Goal: Find specific page/section: Find specific page/section

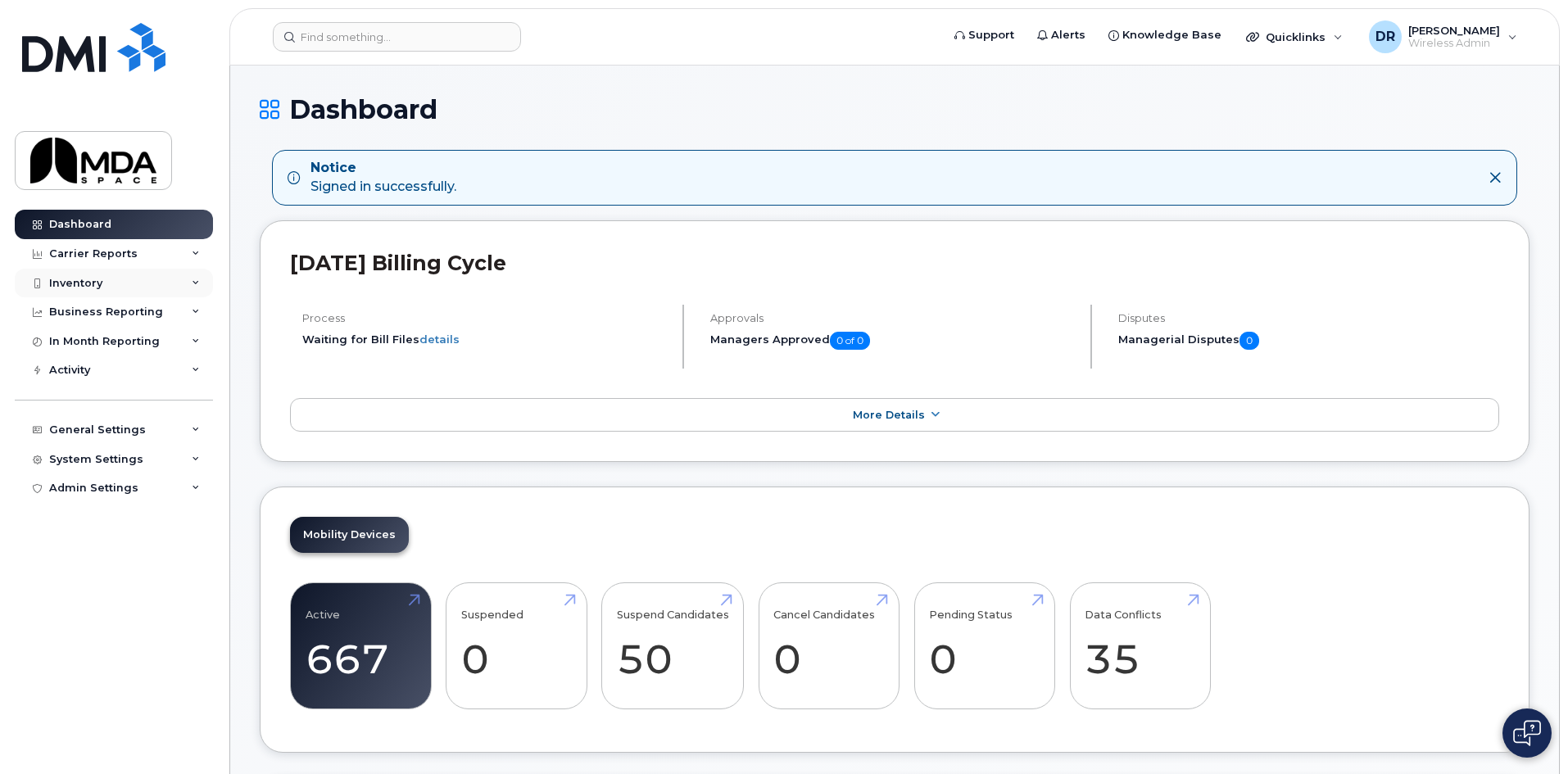
click at [73, 291] on div "Inventory" at bounding box center [114, 283] width 198 height 30
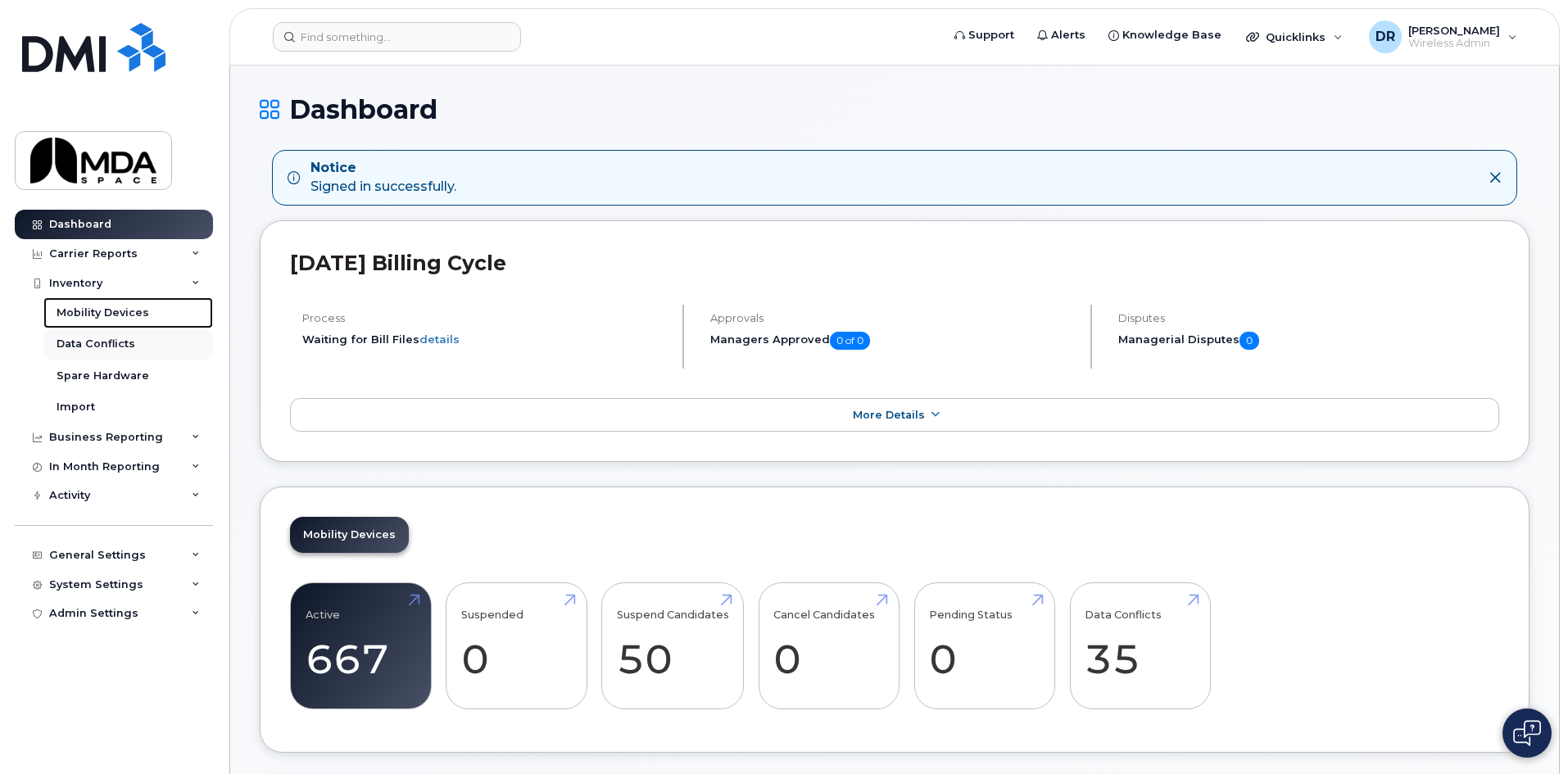
drag, startPoint x: 71, startPoint y: 306, endPoint x: 212, endPoint y: 343, distance: 145.8
click at [71, 306] on div "Mobility Devices" at bounding box center [102, 312] width 92 height 15
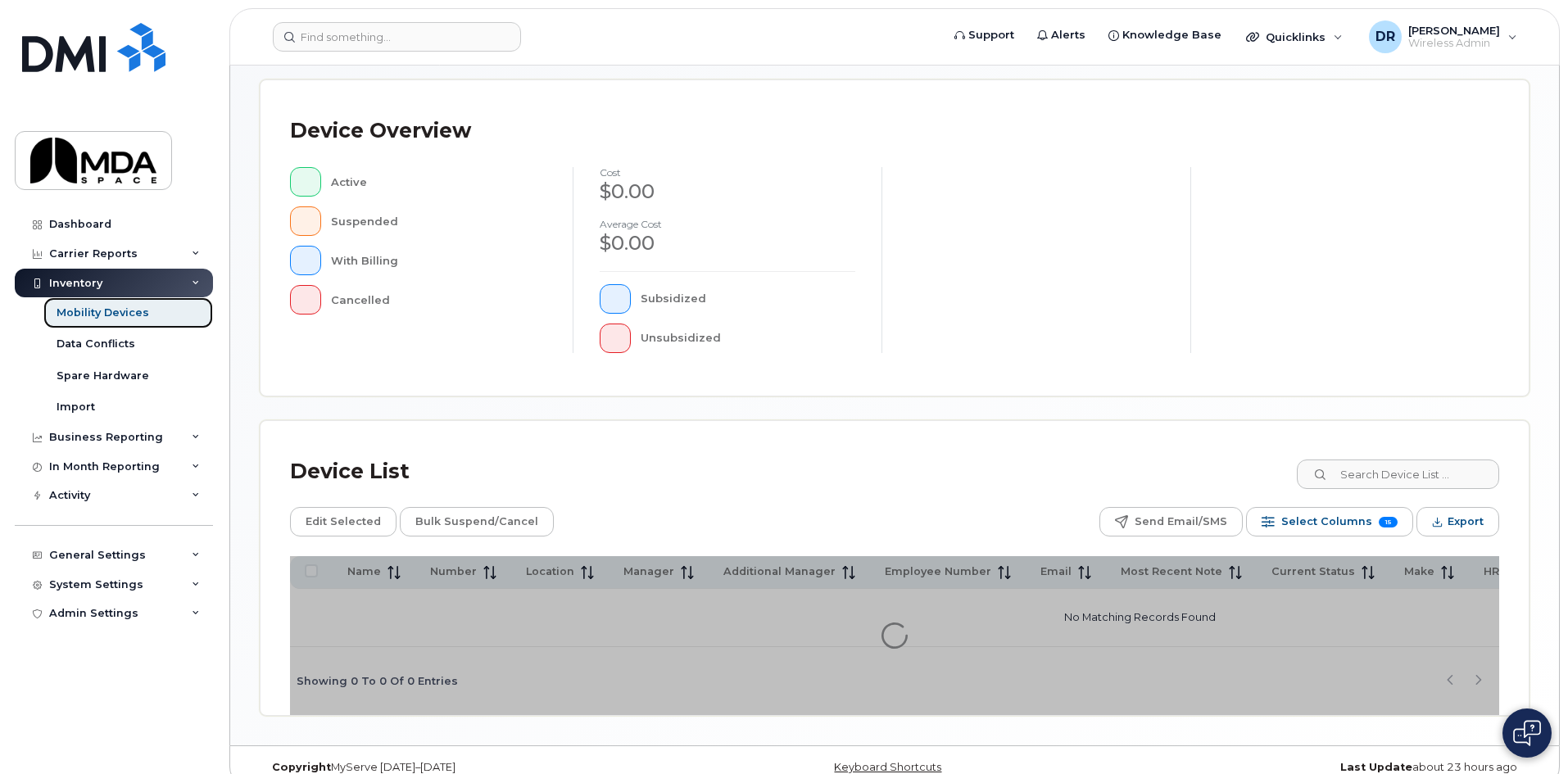
scroll to position [357, 0]
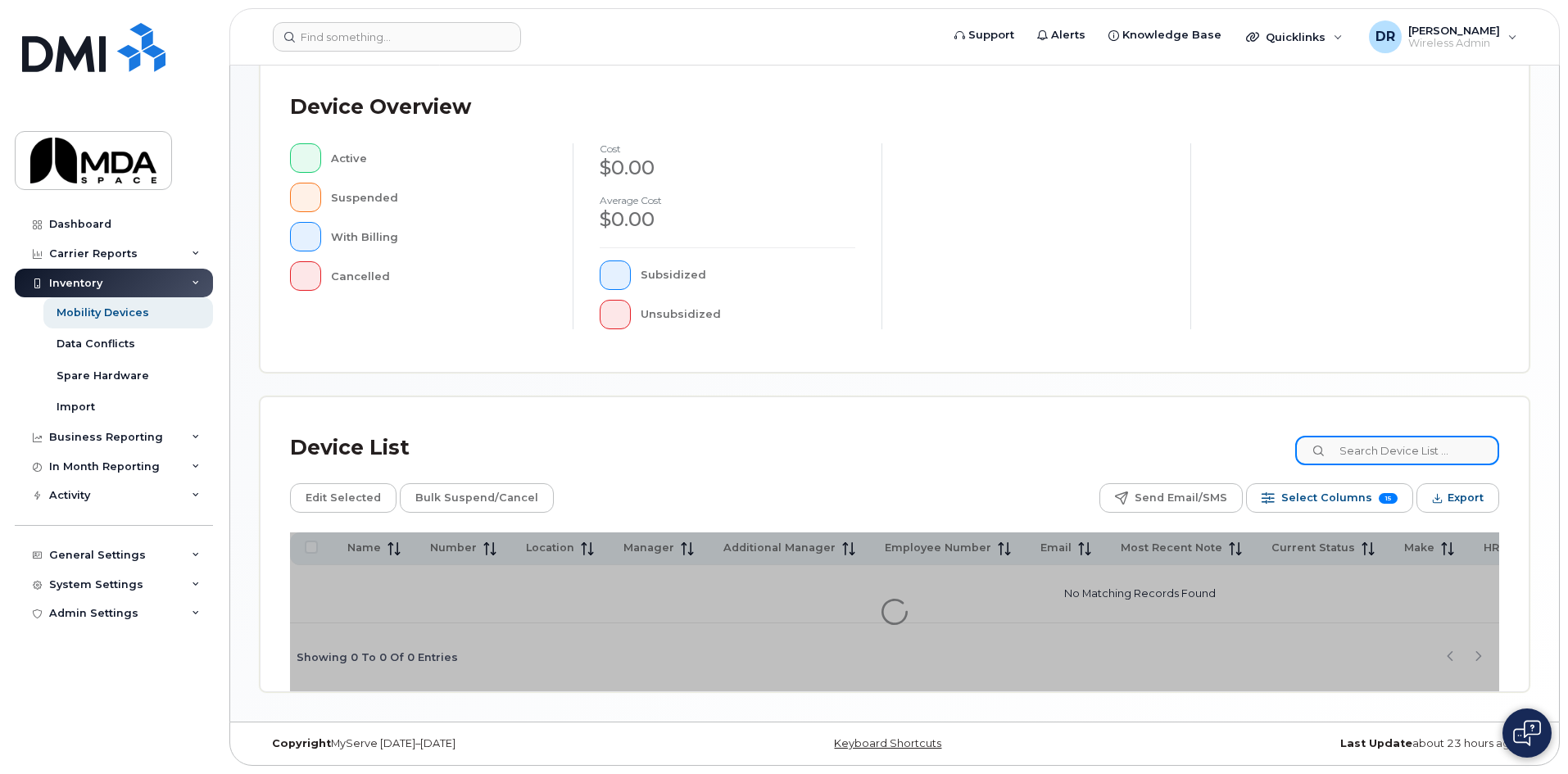
click at [1435, 448] on input at bounding box center [1398, 451] width 204 height 30
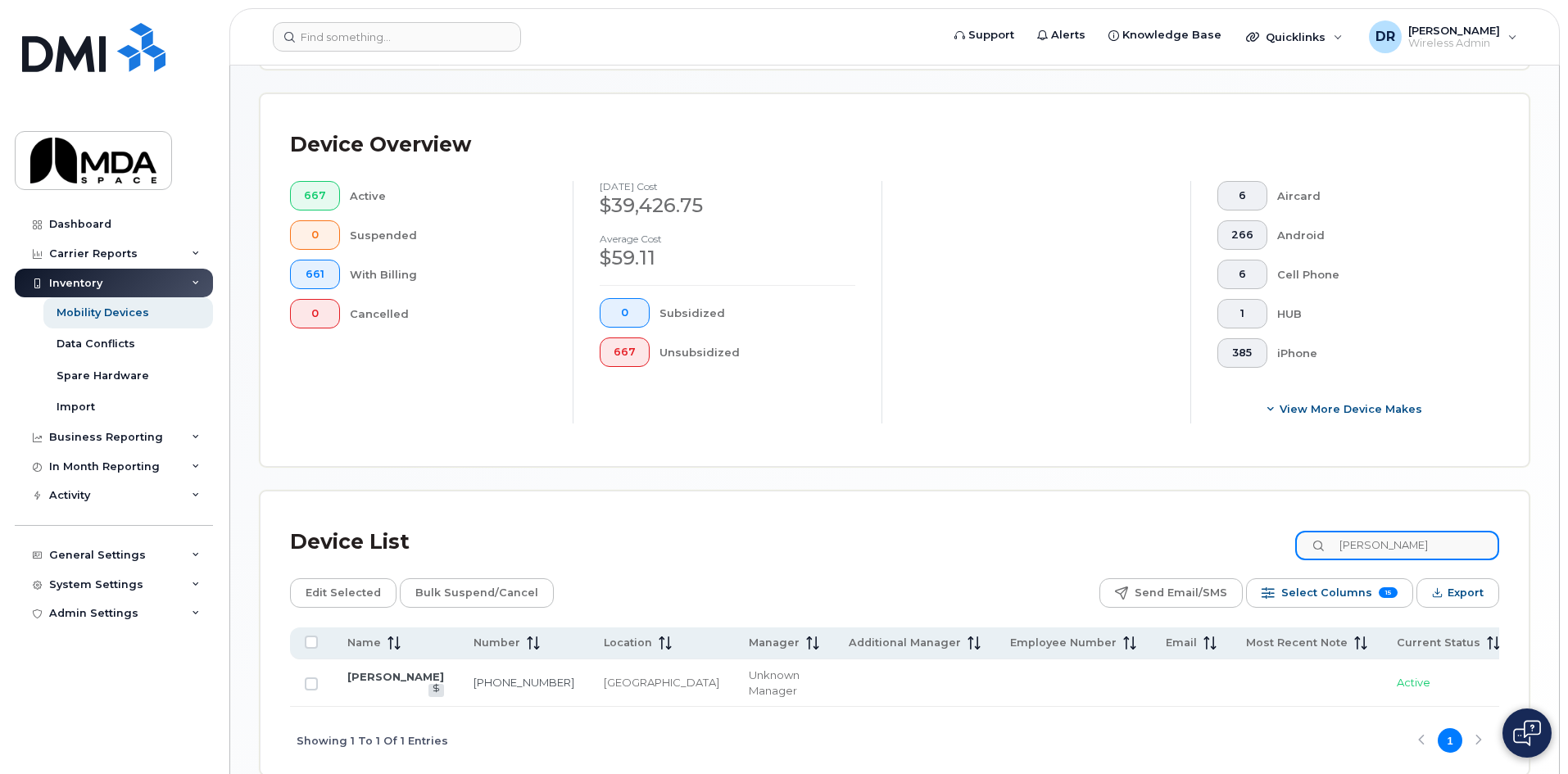
drag, startPoint x: 1408, startPoint y: 527, endPoint x: 1293, endPoint y: 535, distance: 115.3
click at [1294, 535] on div "Device List [PERSON_NAME]" at bounding box center [895, 542] width 1210 height 43
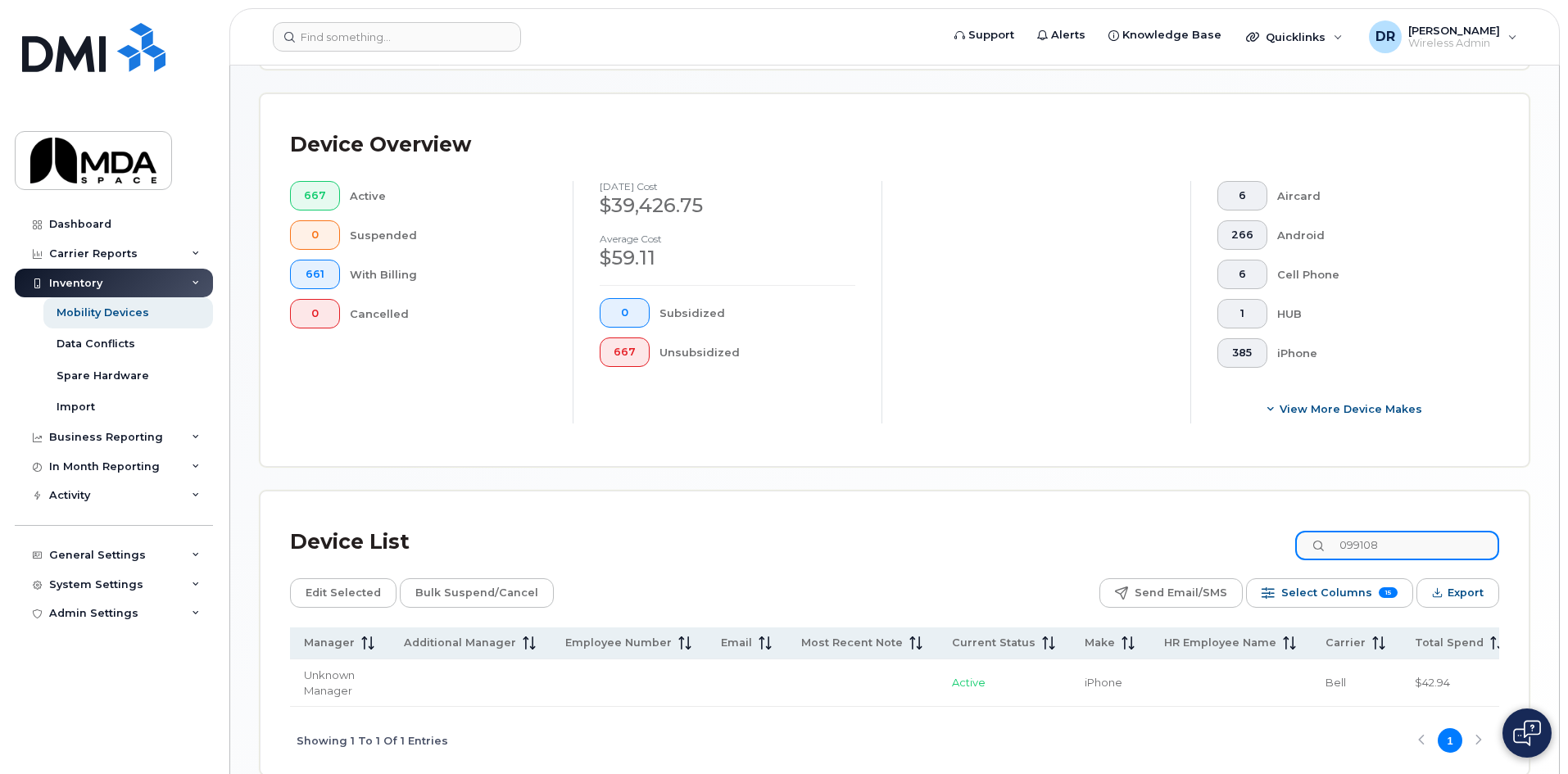
type input "099108"
drag, startPoint x: 1361, startPoint y: 662, endPoint x: 1401, endPoint y: 683, distance: 45.2
click at [1518, 683] on td "099108 CORPORATE TAX" at bounding box center [1593, 683] width 152 height 47
copy span "099108 CORPORATE TAX"
